Goal: Information Seeking & Learning: Learn about a topic

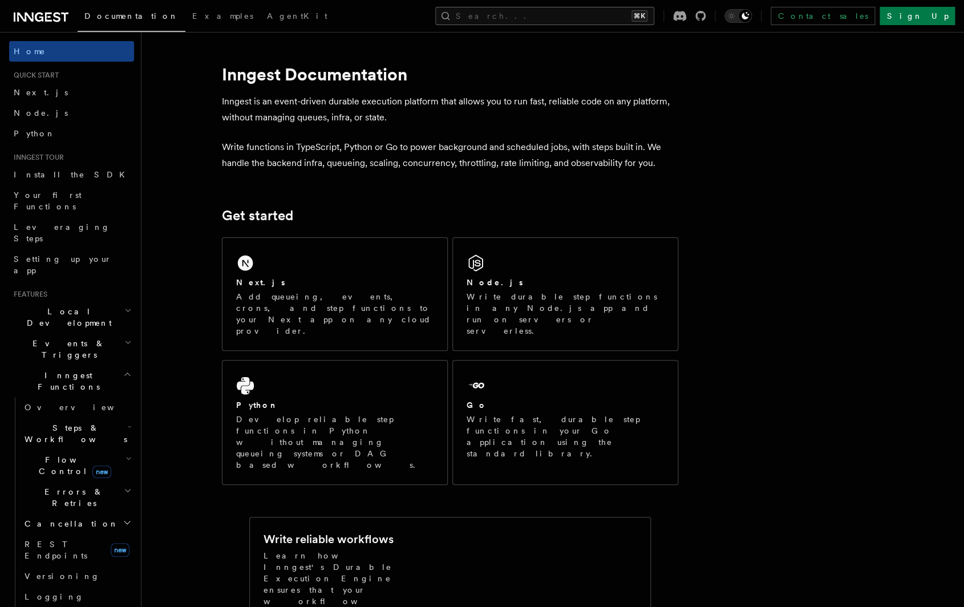
click at [561, 16] on button "Search... ⌘K" at bounding box center [544, 16] width 219 height 18
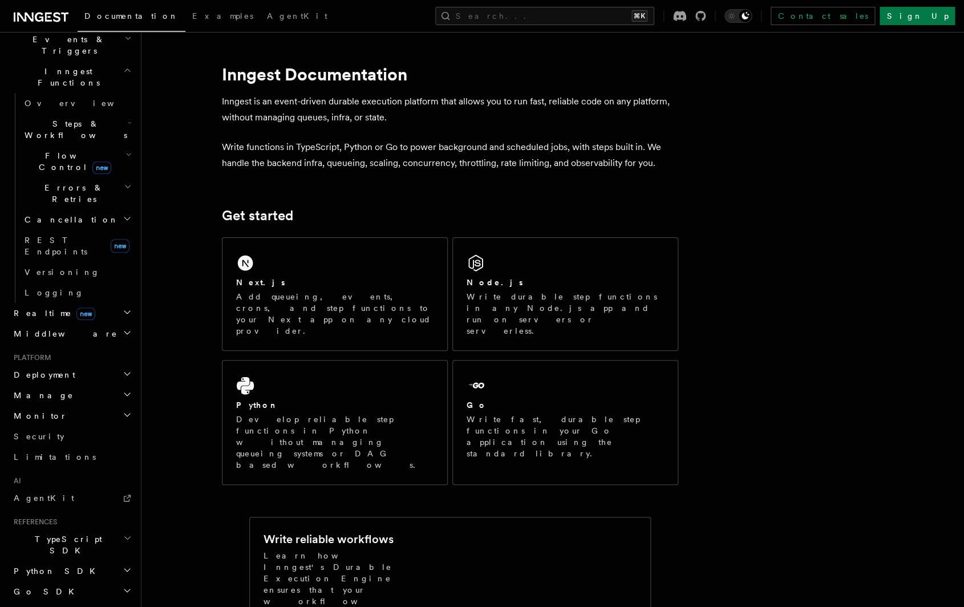
scroll to position [311, 0]
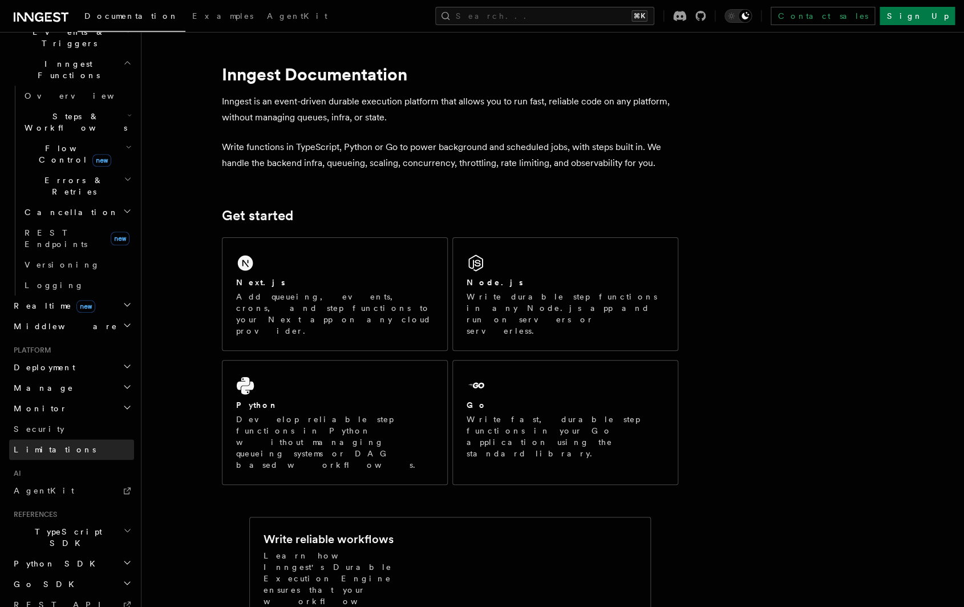
click at [56, 439] on link "Limitations" at bounding box center [71, 449] width 125 height 21
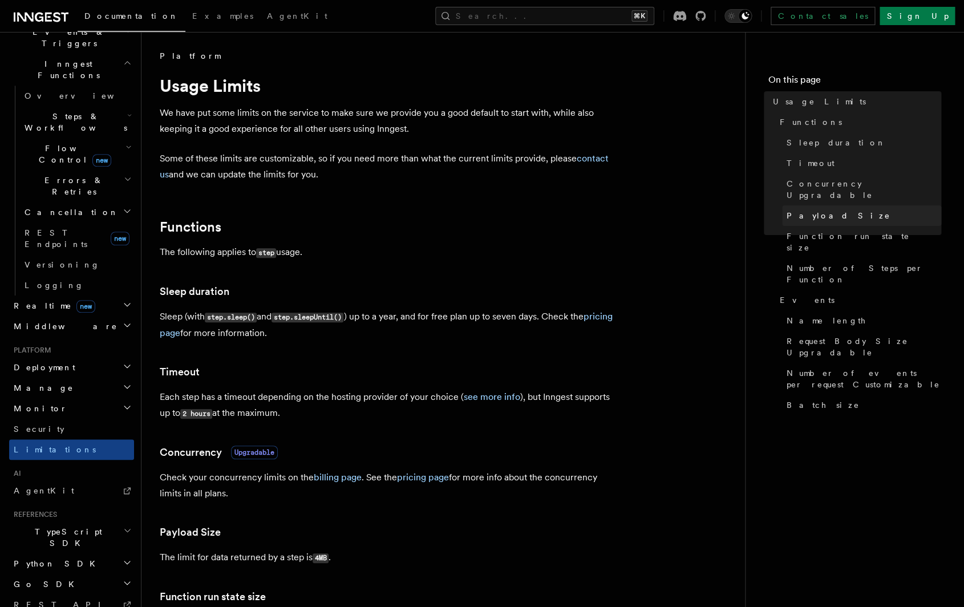
click at [824, 210] on span "Payload Size" at bounding box center [839, 215] width 104 height 11
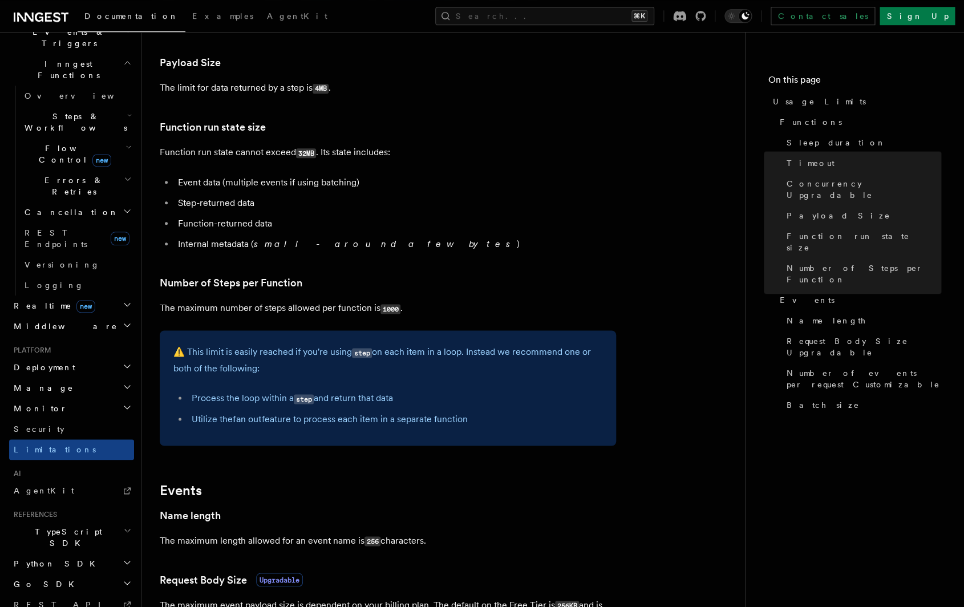
scroll to position [470, 0]
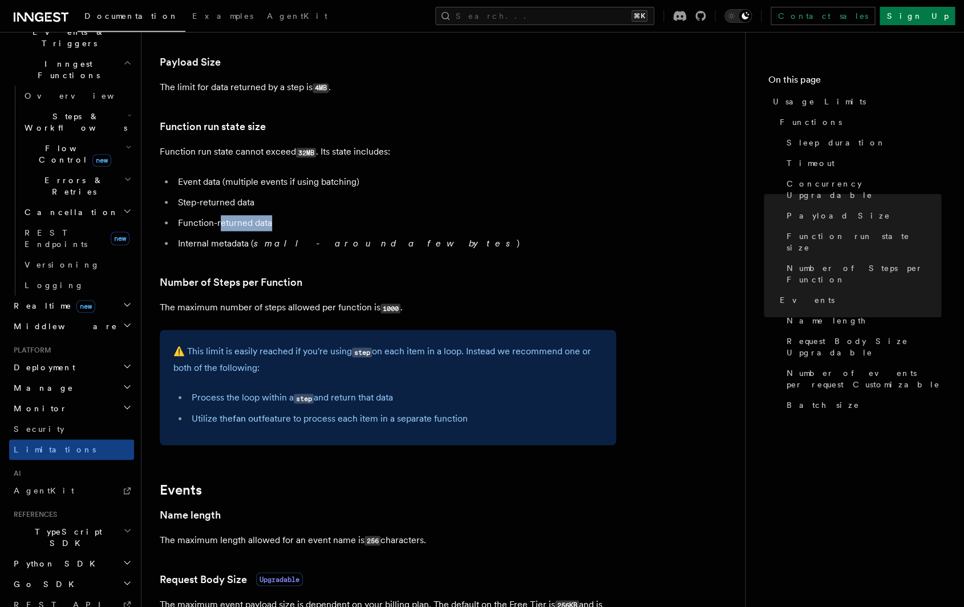
drag, startPoint x: 219, startPoint y: 228, endPoint x: 279, endPoint y: 225, distance: 60.0
click at [279, 225] on li "Function-returned data" at bounding box center [396, 223] width 442 height 16
click at [292, 237] on li "Internal metadata ( small - around a few bytes )" at bounding box center [396, 244] width 442 height 16
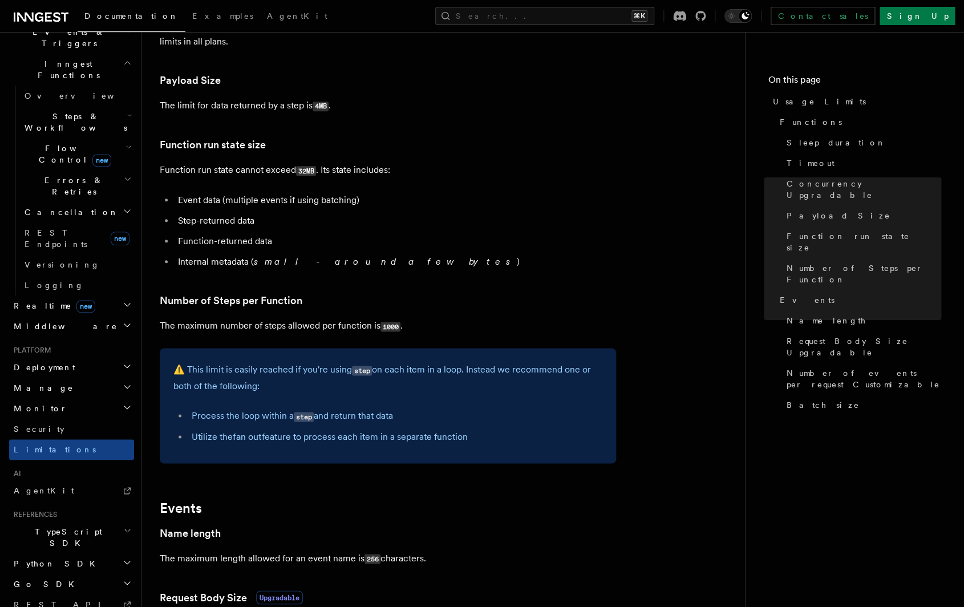
scroll to position [397, 0]
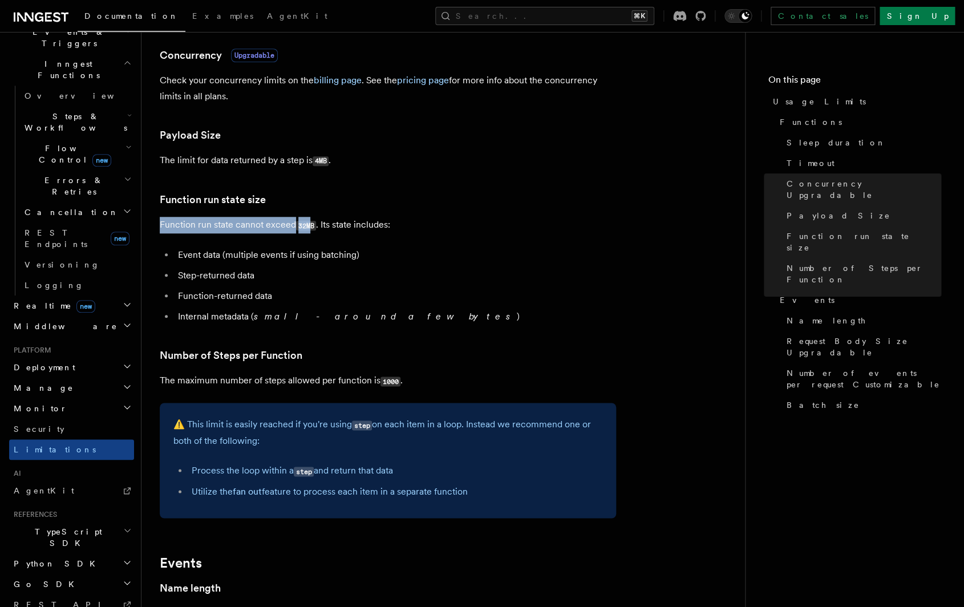
drag, startPoint x: 161, startPoint y: 224, endPoint x: 311, endPoint y: 232, distance: 149.7
click at [311, 232] on p "Function run state cannot exceed 32MB . Its state includes:" at bounding box center [388, 225] width 456 height 17
click at [309, 248] on article "Platform Usage Limits We have put some limits on the service to make sure we pr…" at bounding box center [443, 435] width 567 height 1565
click at [307, 268] on ul "Event data (multiple events if using batching) Step-returned data Function-retu…" at bounding box center [388, 286] width 456 height 78
click at [295, 279] on li "Step-returned data" at bounding box center [396, 276] width 442 height 16
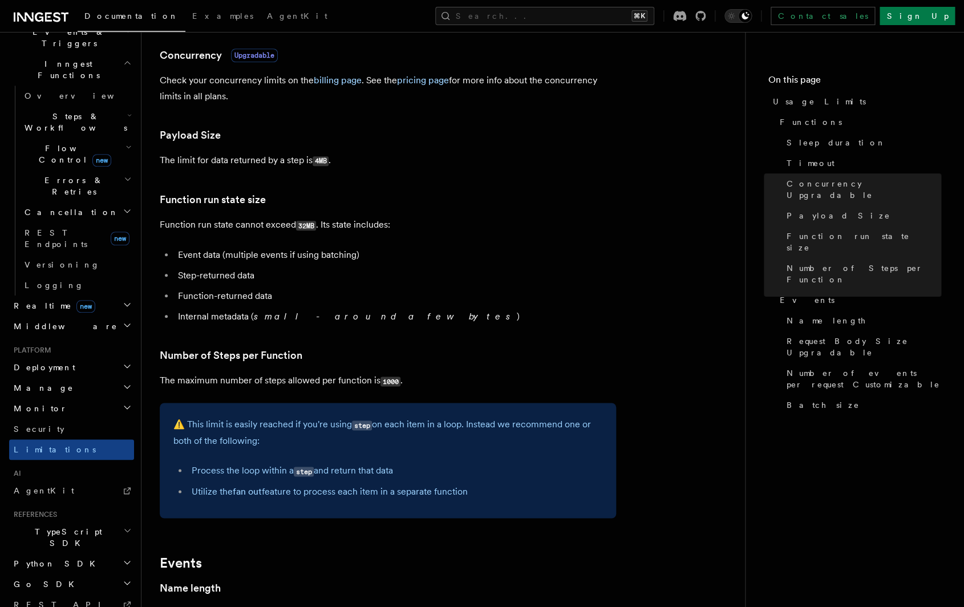
click at [290, 295] on li "Function-returned data" at bounding box center [396, 296] width 442 height 16
click at [257, 312] on li "Internal metadata ( small - around a few bytes )" at bounding box center [396, 317] width 442 height 16
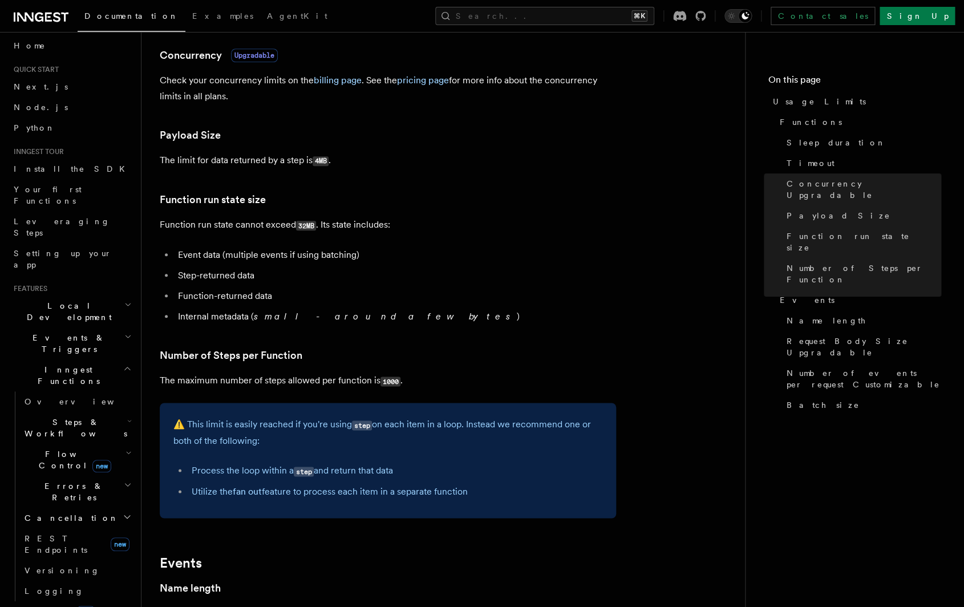
scroll to position [0, 0]
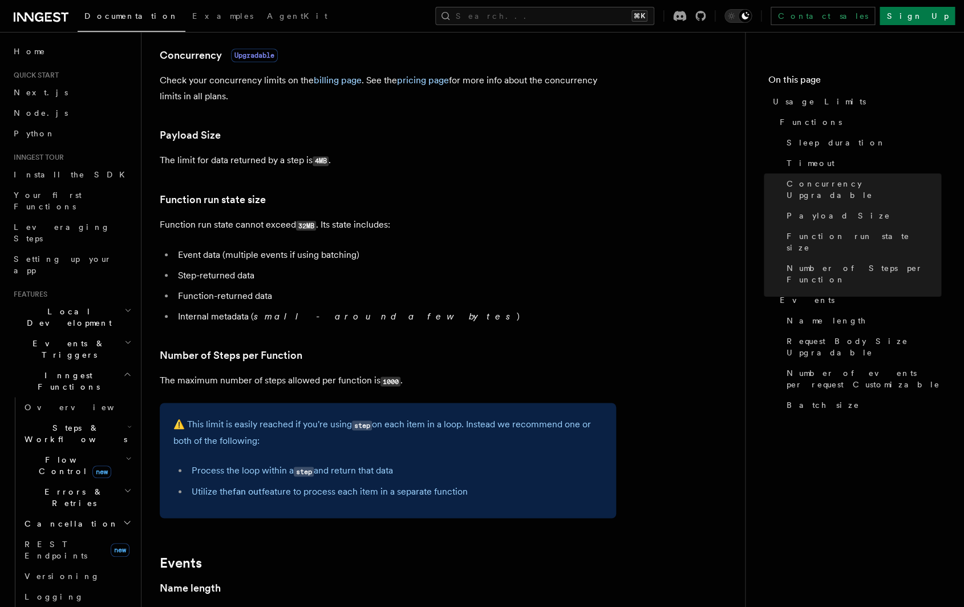
click at [80, 422] on span "Steps & Workflows" at bounding box center [73, 433] width 107 height 23
click at [77, 450] on link "Overview" at bounding box center [82, 460] width 103 height 21
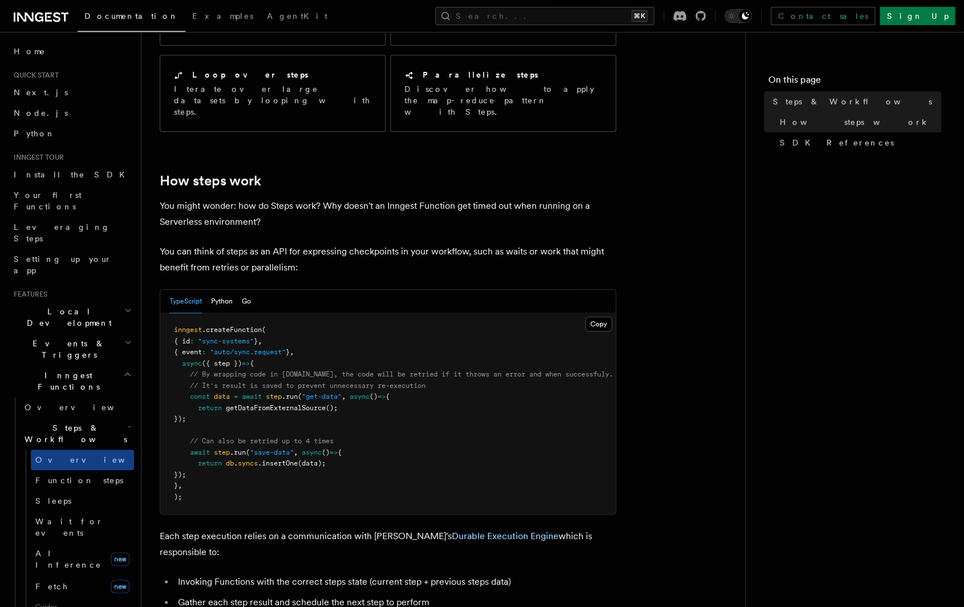
scroll to position [329, 0]
click at [95, 470] on link "Function steps" at bounding box center [82, 480] width 103 height 21
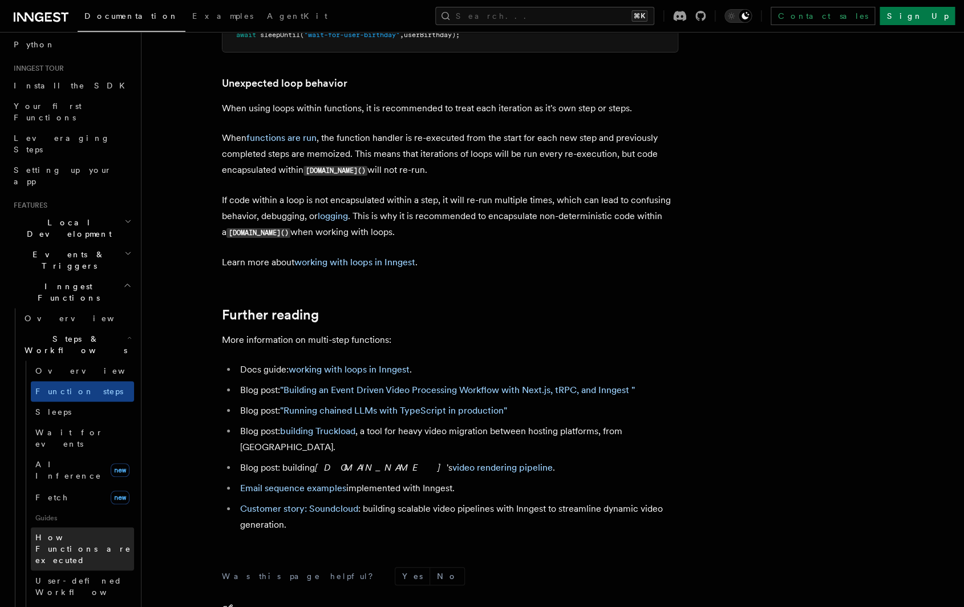
scroll to position [100, 0]
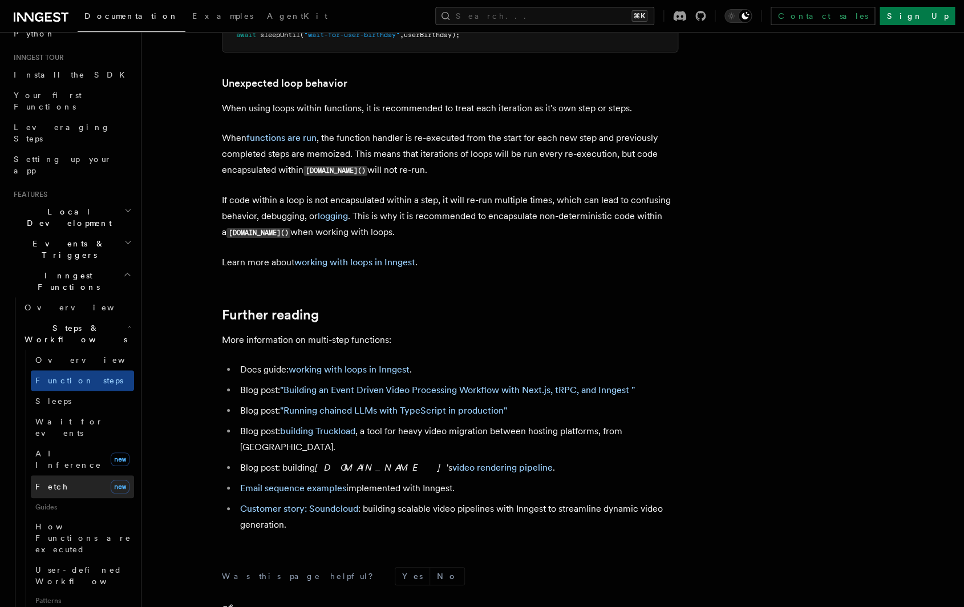
click at [68, 475] on link "Fetch new" at bounding box center [82, 486] width 103 height 23
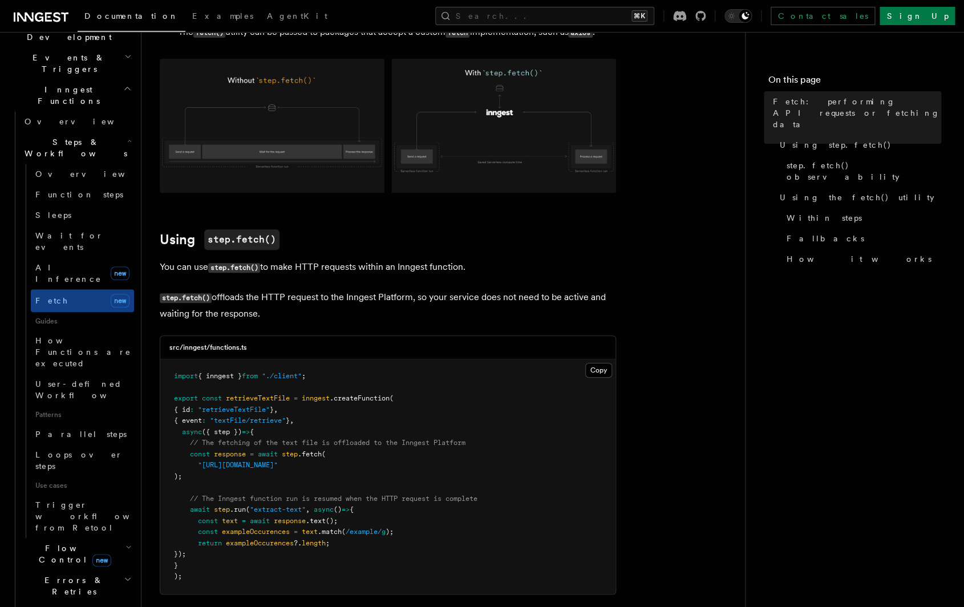
scroll to position [345, 0]
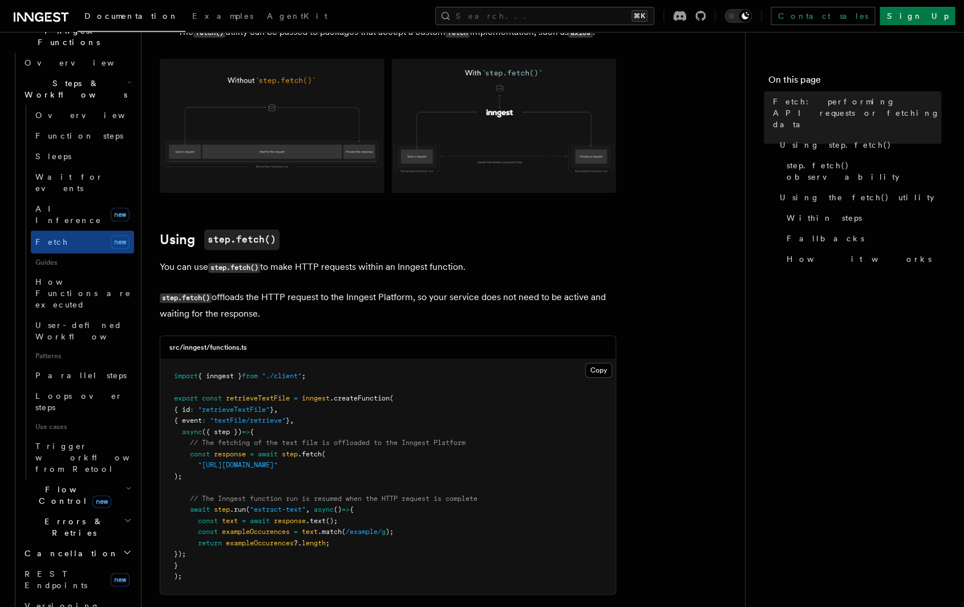
click at [38, 484] on span "Flow Control new" at bounding box center [73, 495] width 106 height 23
click at [42, 511] on link "Overview" at bounding box center [82, 521] width 103 height 21
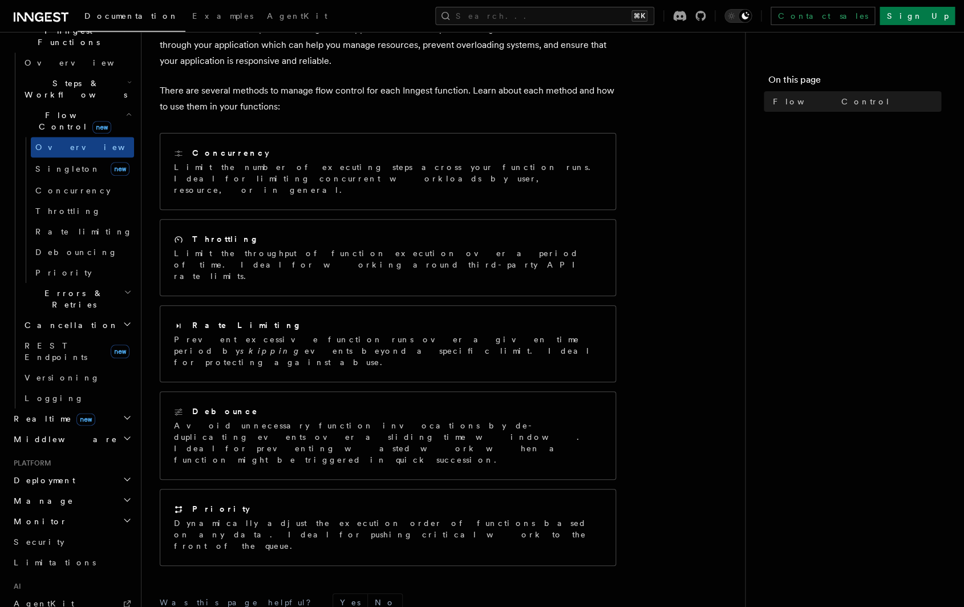
scroll to position [91, 0]
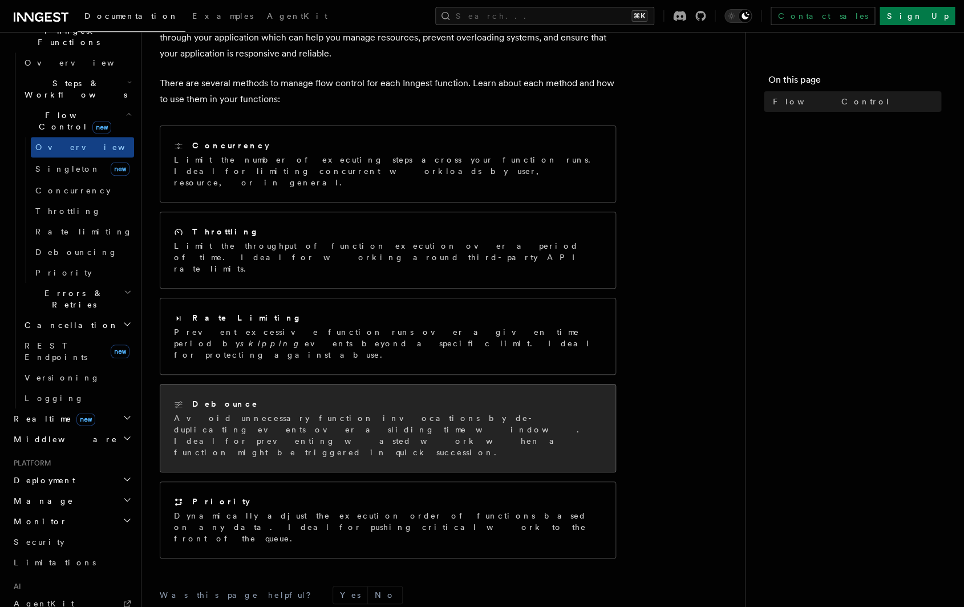
click at [440, 412] on p "Avoid unnecessary function invocations by de-duplicating events over a sliding …" at bounding box center [388, 435] width 428 height 46
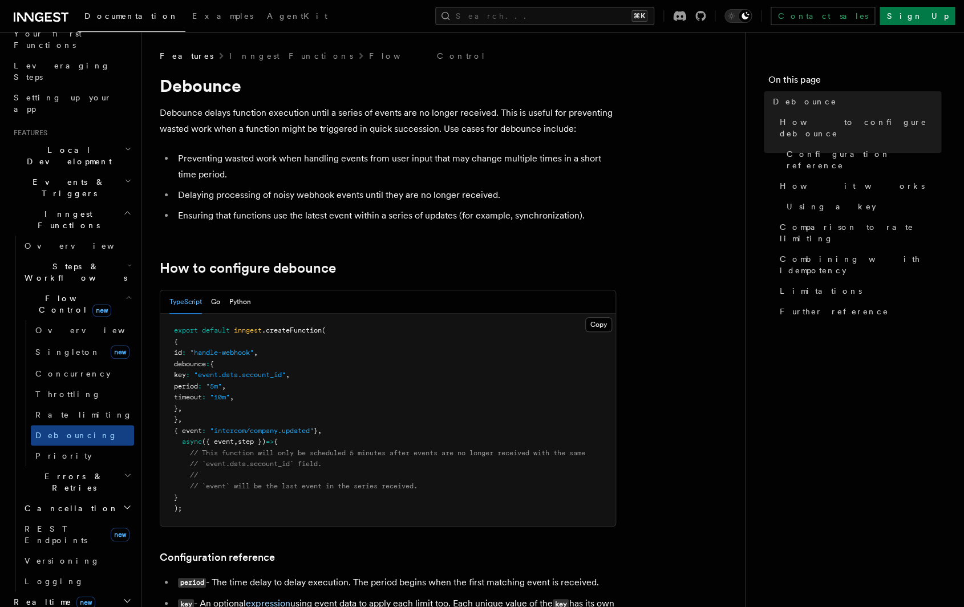
scroll to position [122, 0]
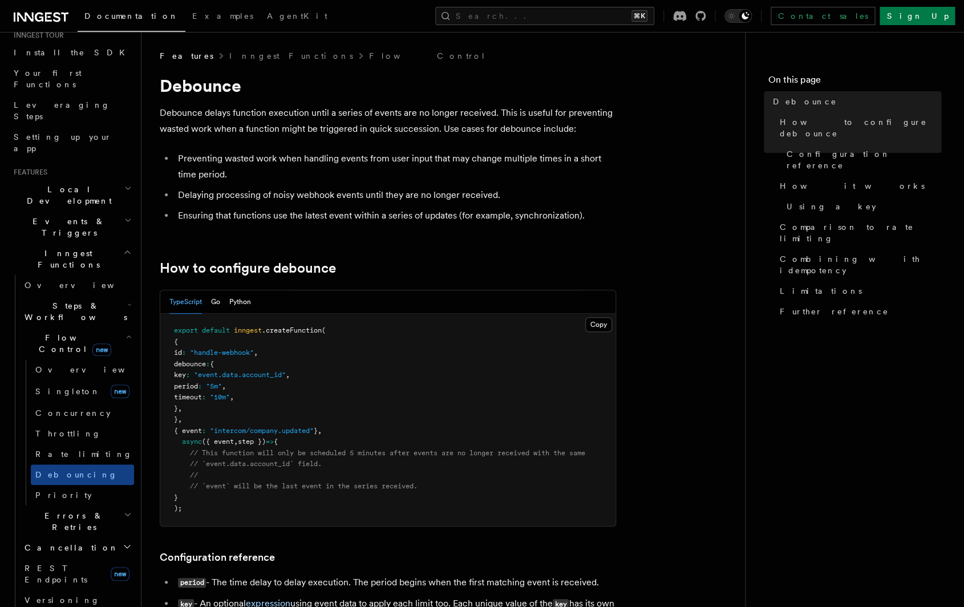
click at [63, 216] on span "Events & Triggers" at bounding box center [66, 227] width 115 height 23
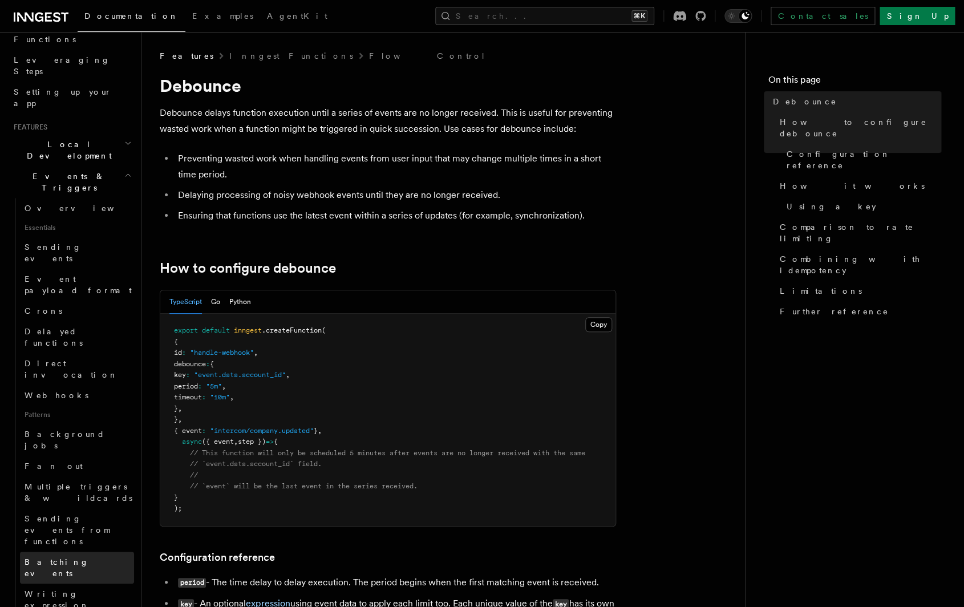
scroll to position [178, 0]
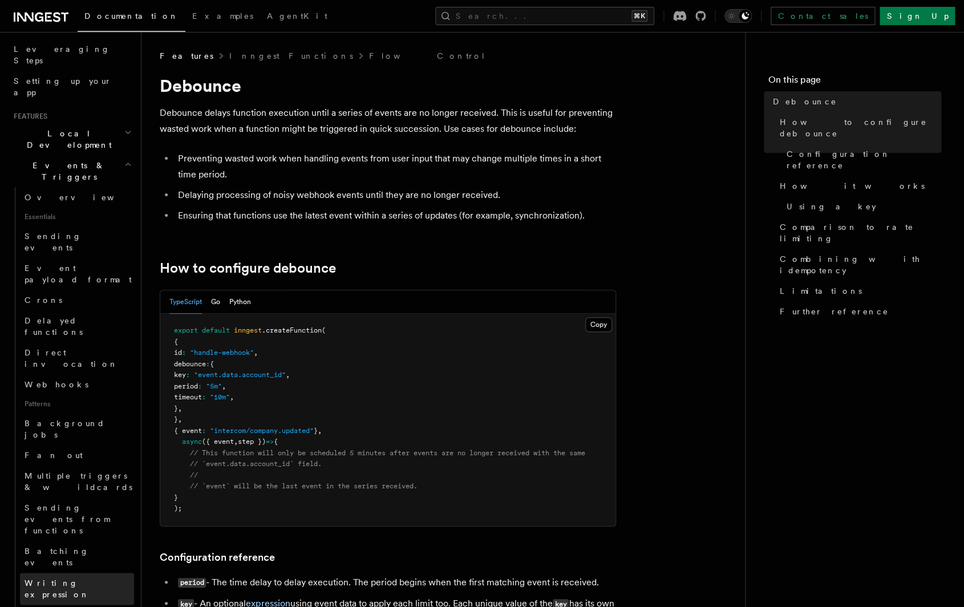
click at [61, 573] on link "Writing expression" at bounding box center [77, 589] width 114 height 32
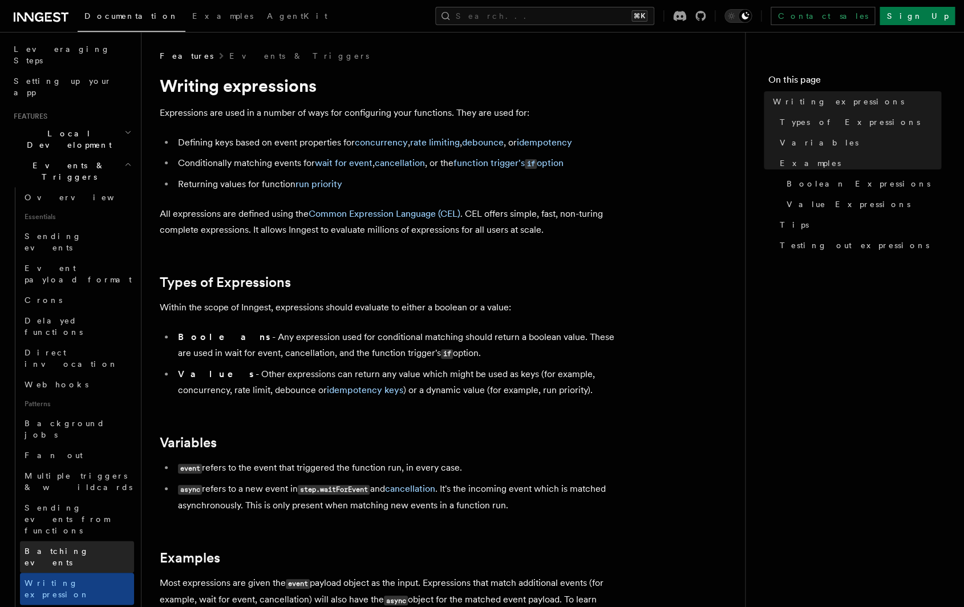
click at [60, 541] on link "Batching events" at bounding box center [77, 557] width 114 height 32
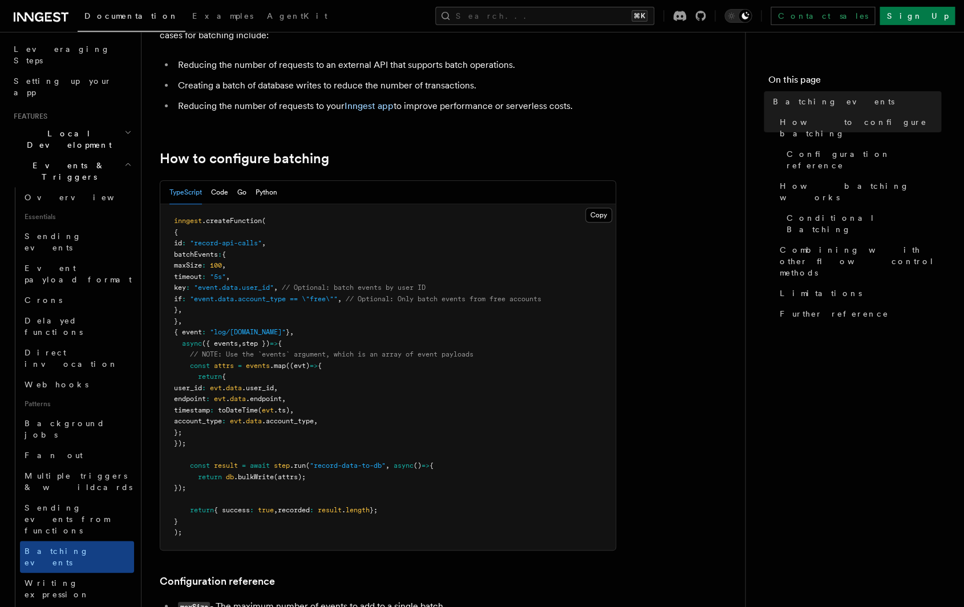
scroll to position [128, 0]
